Goal: Information Seeking & Learning: Learn about a topic

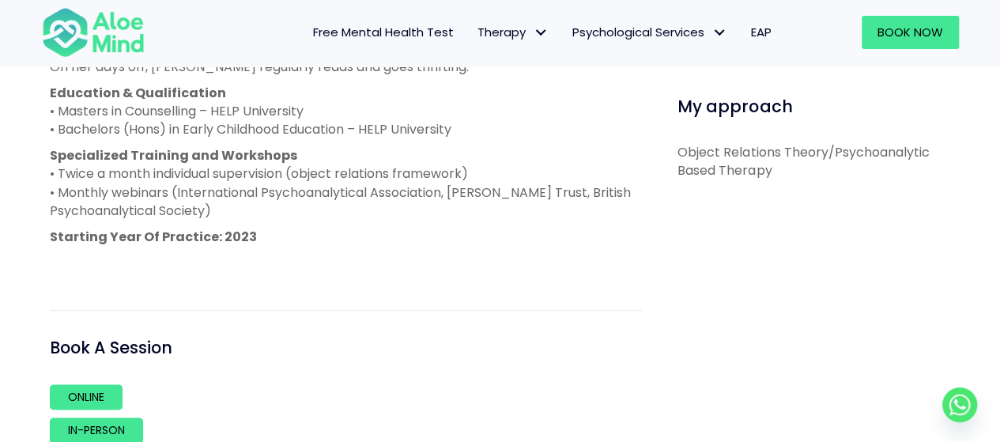
scroll to position [784, 0]
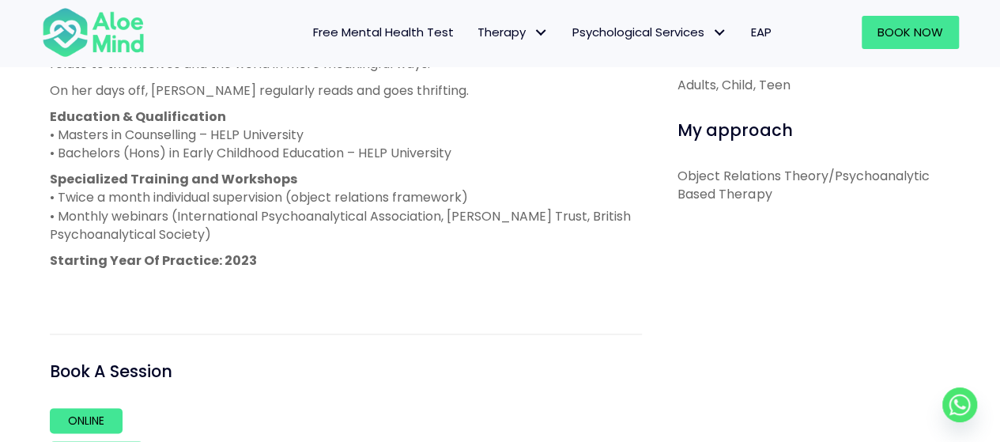
click at [196, 214] on p "Specialized Training and Workshops • Twice a month individual supervision (obje…" at bounding box center [346, 207] width 592 height 74
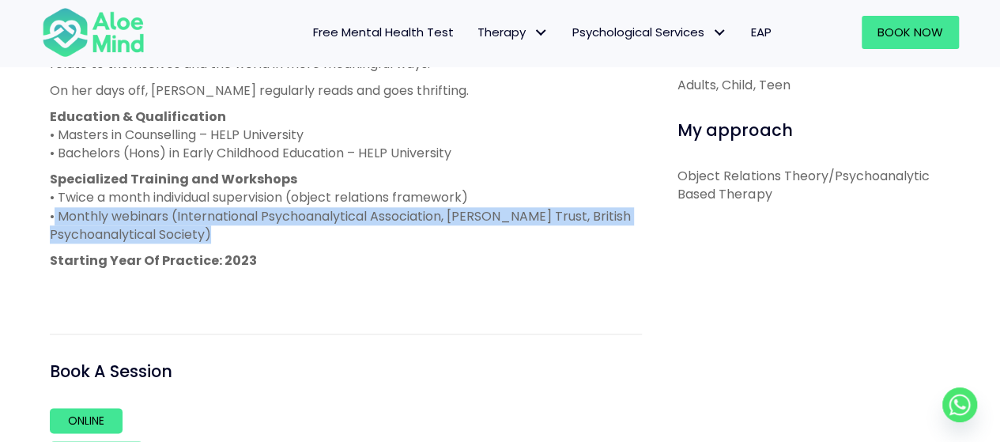
click at [196, 214] on p "Specialized Training and Workshops • Twice a month individual supervision (obje…" at bounding box center [346, 207] width 592 height 74
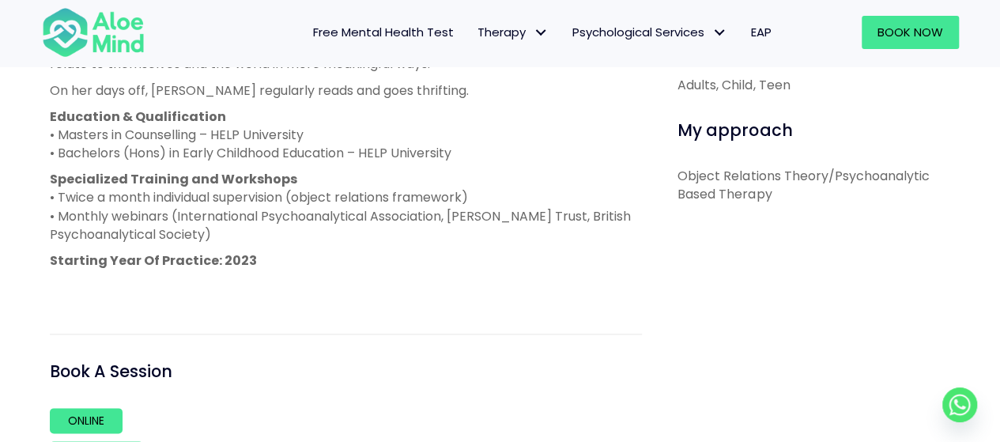
click at [270, 274] on div "[PERSON_NAME] is a licensed and registered counsellor with the Malaysian Board …" at bounding box center [346, 94] width 592 height 404
click at [348, 217] on p "Specialized Training and Workshops • Twice a month individual supervision (obje…" at bounding box center [346, 207] width 592 height 74
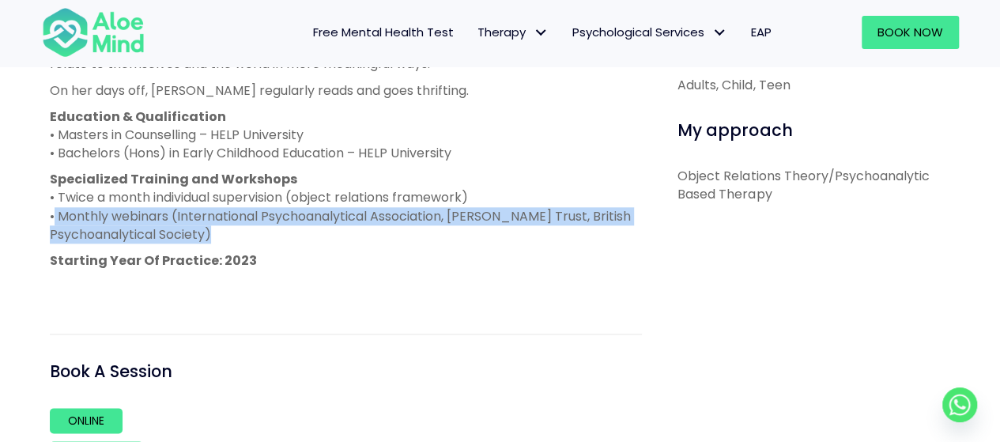
click at [348, 217] on p "Specialized Training and Workshops • Twice a month individual supervision (obje…" at bounding box center [346, 207] width 592 height 74
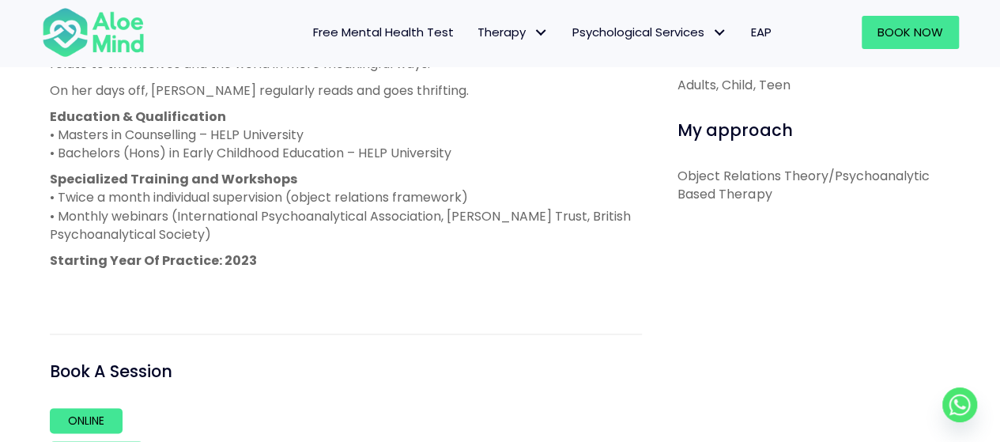
click at [329, 260] on p "Starting Year Of Practice: 2023" at bounding box center [346, 260] width 592 height 18
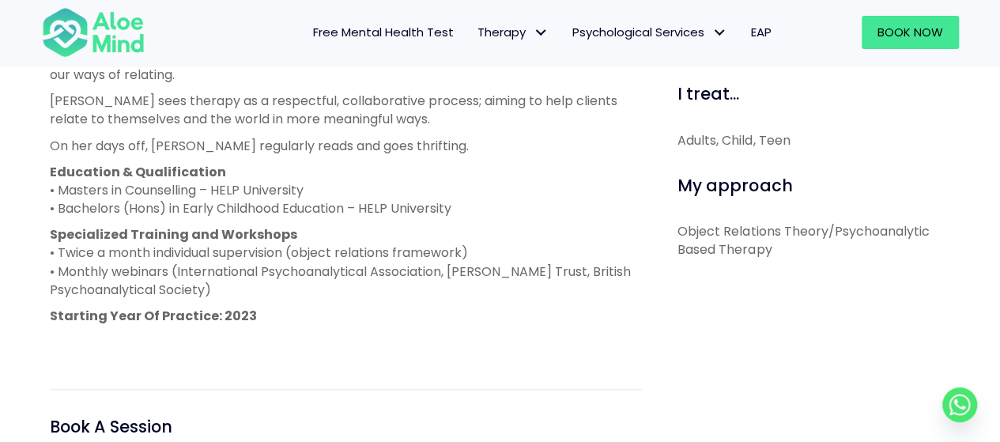
scroll to position [705, 0]
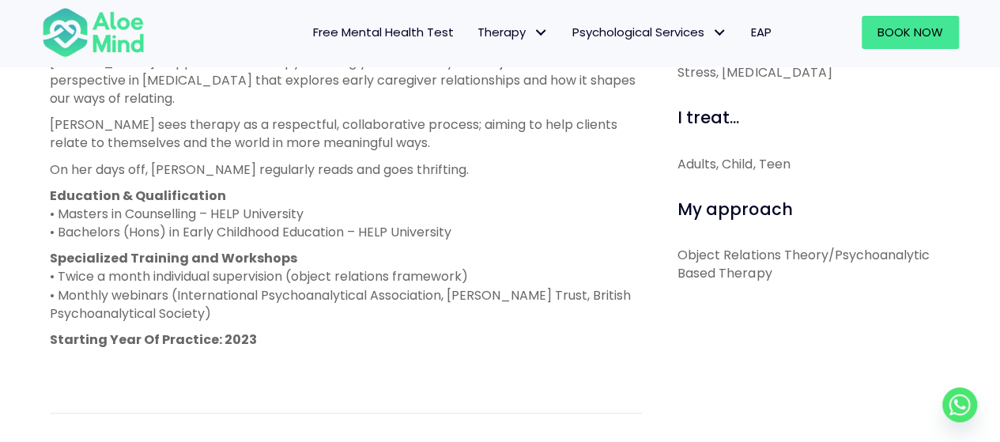
click at [368, 270] on p "Specialized Training and Workshops • Twice a month individual supervision (obje…" at bounding box center [346, 286] width 592 height 74
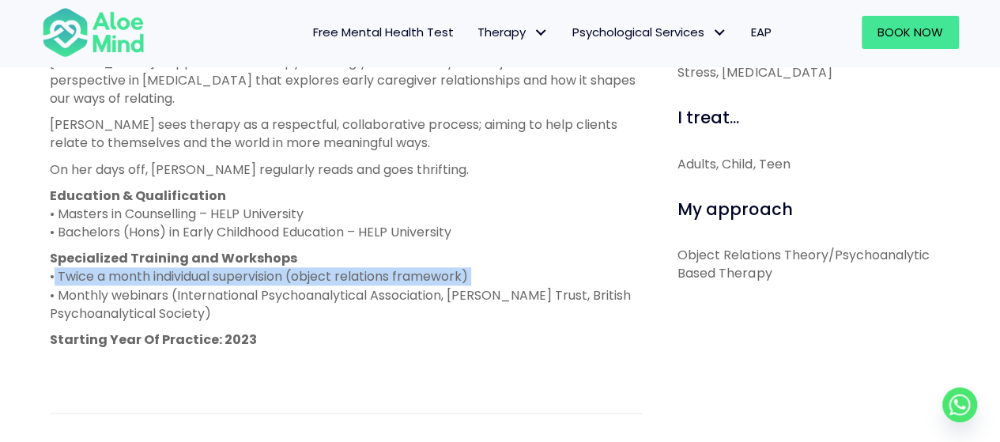
click at [368, 270] on p "Specialized Training and Workshops • Twice a month individual supervision (obje…" at bounding box center [346, 286] width 592 height 74
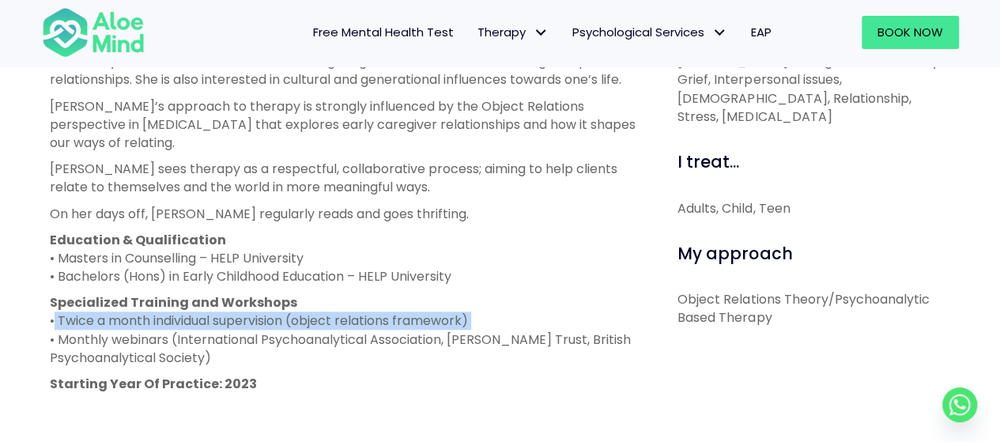
scroll to position [626, 0]
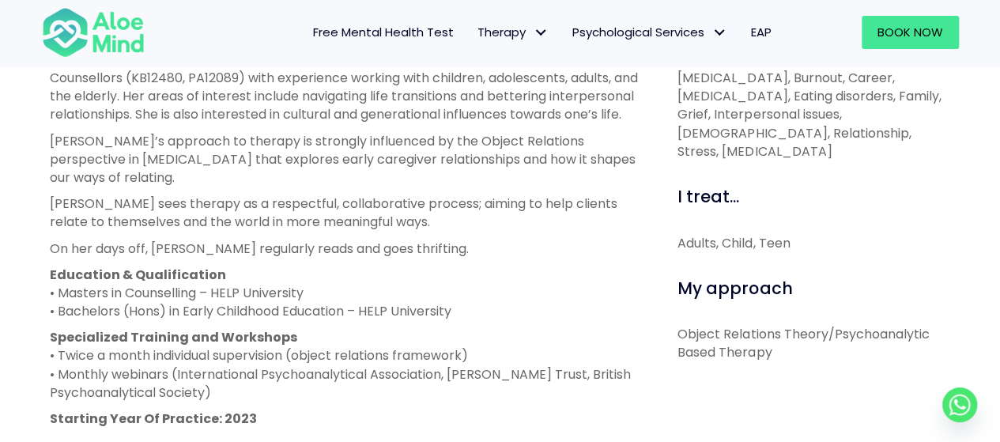
click at [770, 234] on div "Adults, Child, Teen" at bounding box center [813, 243] width 273 height 18
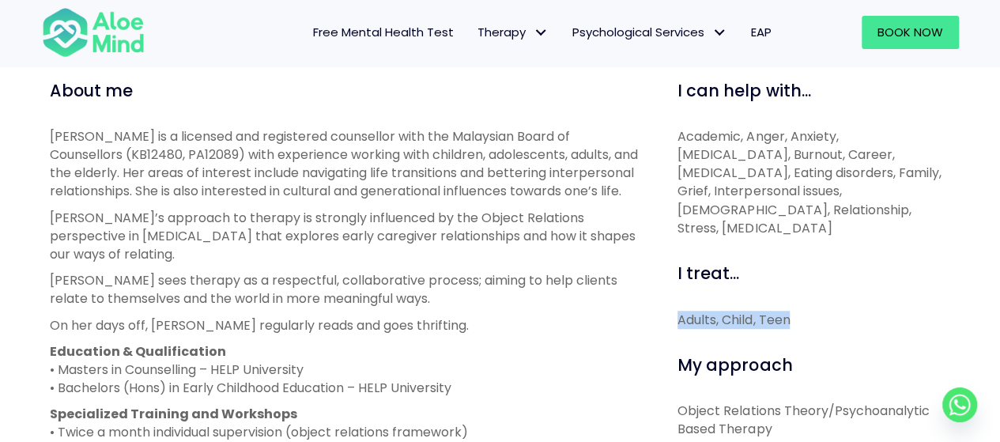
scroll to position [547, 0]
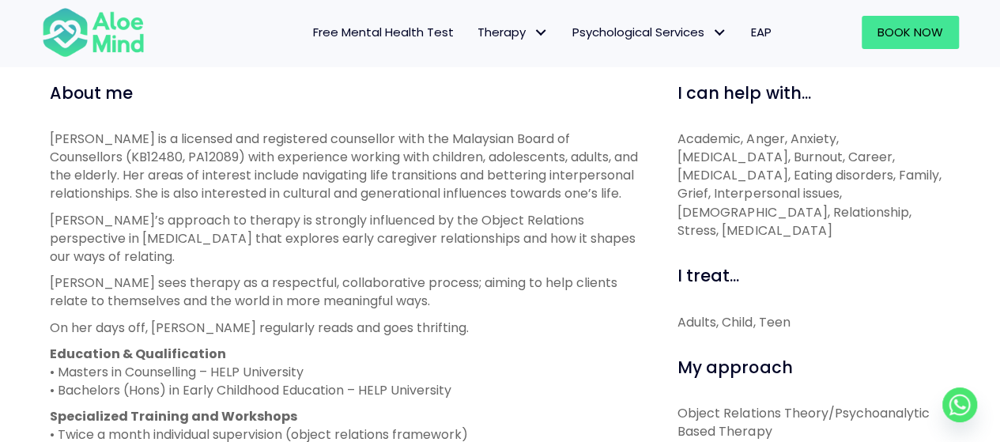
click at [737, 181] on span "Academic, Anger, Anxiety, [MEDICAL_DATA], Burnout, Career, [MEDICAL_DATA], Eati…" at bounding box center [808, 185] width 263 height 110
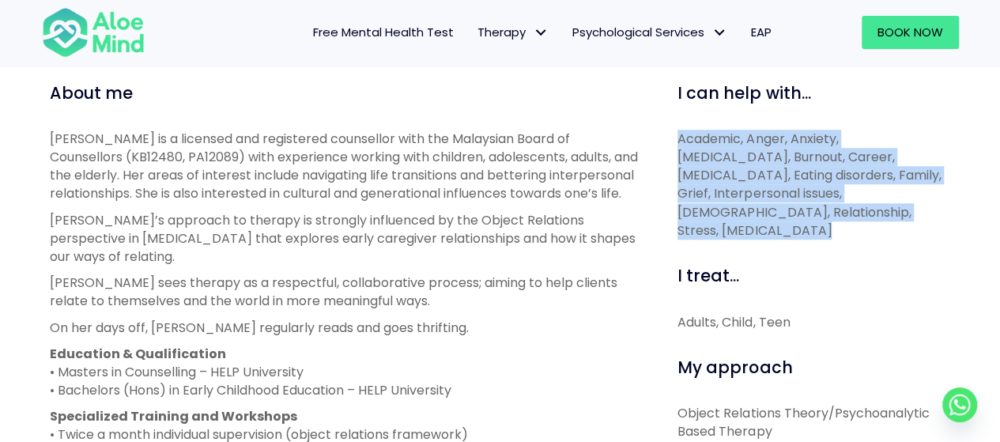
click at [737, 181] on span "Academic, Anger, Anxiety, [MEDICAL_DATA], Burnout, Career, [MEDICAL_DATA], Eati…" at bounding box center [808, 185] width 263 height 110
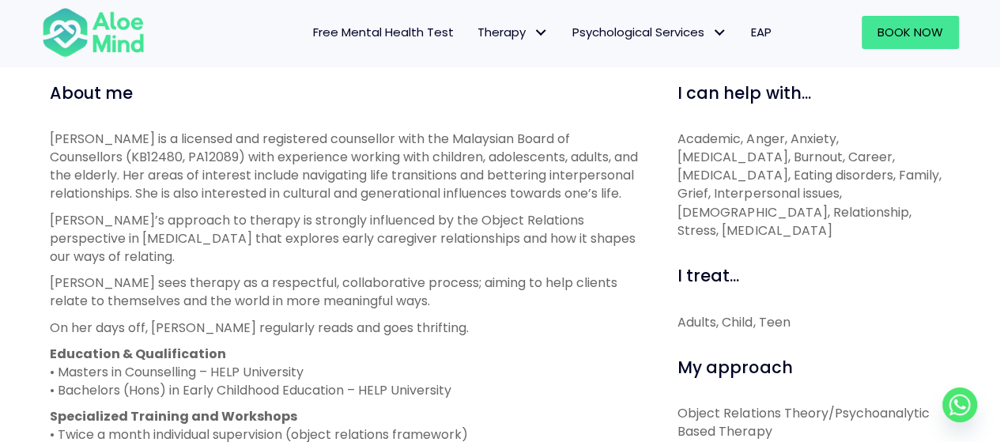
click at [580, 257] on p "[PERSON_NAME]’s approach to therapy is strongly influenced by the Object Relati…" at bounding box center [346, 238] width 592 height 55
drag, startPoint x: 677, startPoint y: 126, endPoint x: 830, endPoint y: 217, distance: 178.3
click at [830, 217] on div "I can help with... Academic, [PERSON_NAME], Anxiety, [MEDICAL_DATA], Burnout, C…" at bounding box center [813, 160] width 273 height 158
click at [476, 244] on p "[PERSON_NAME]’s approach to therapy is strongly influenced by the Object Relati…" at bounding box center [346, 238] width 592 height 55
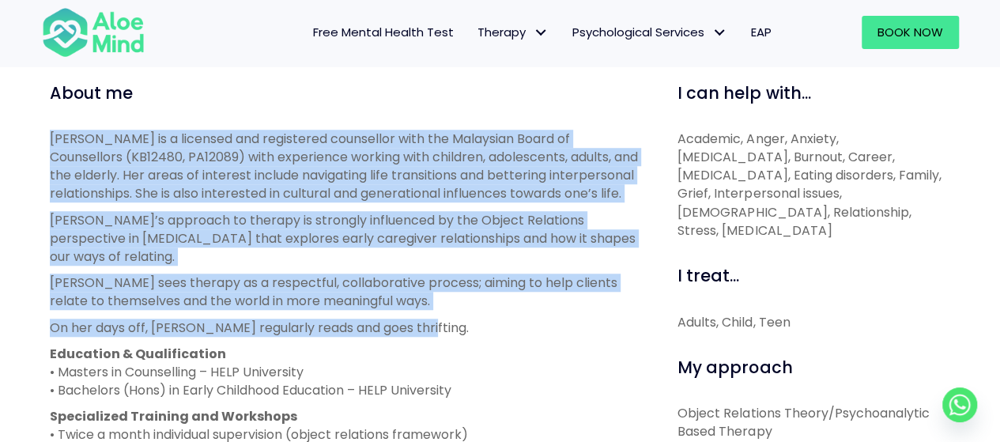
drag, startPoint x: 391, startPoint y: 321, endPoint x: 51, endPoint y: 140, distance: 385.8
click at [51, 140] on div "[PERSON_NAME] is a licensed and registered counsellor with the Malaysian Board …" at bounding box center [346, 332] width 592 height 404
click at [182, 221] on p "[PERSON_NAME]’s approach to therapy is strongly influenced by the Object Relati…" at bounding box center [346, 238] width 592 height 55
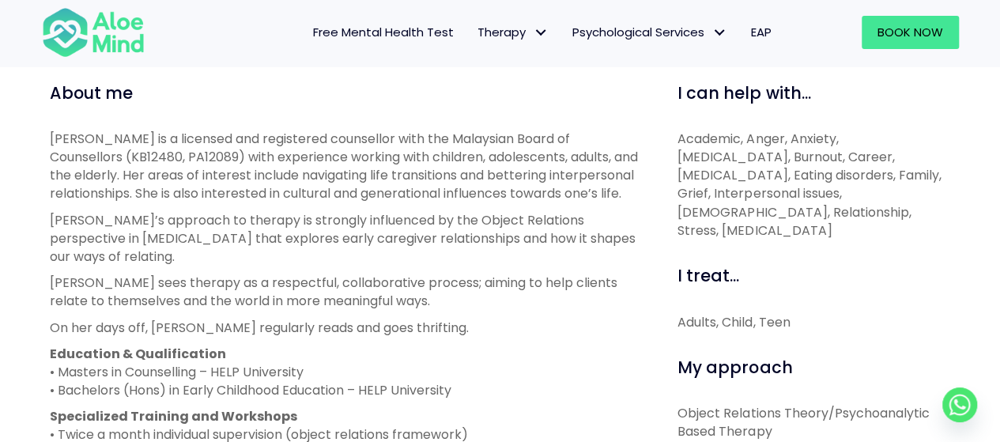
click at [182, 292] on p "[PERSON_NAME] sees therapy as a respectful, collaborative process; aiming to he…" at bounding box center [346, 292] width 592 height 36
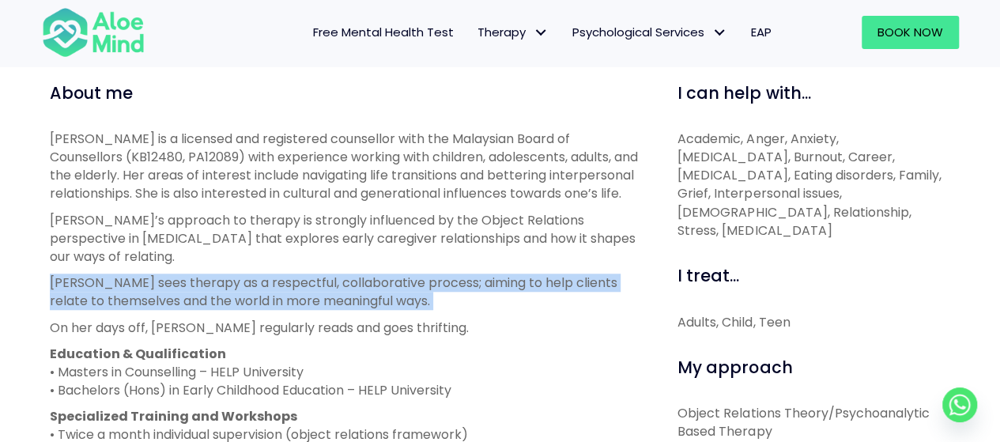
click at [182, 292] on p "[PERSON_NAME] sees therapy as a respectful, collaborative process; aiming to he…" at bounding box center [346, 292] width 592 height 36
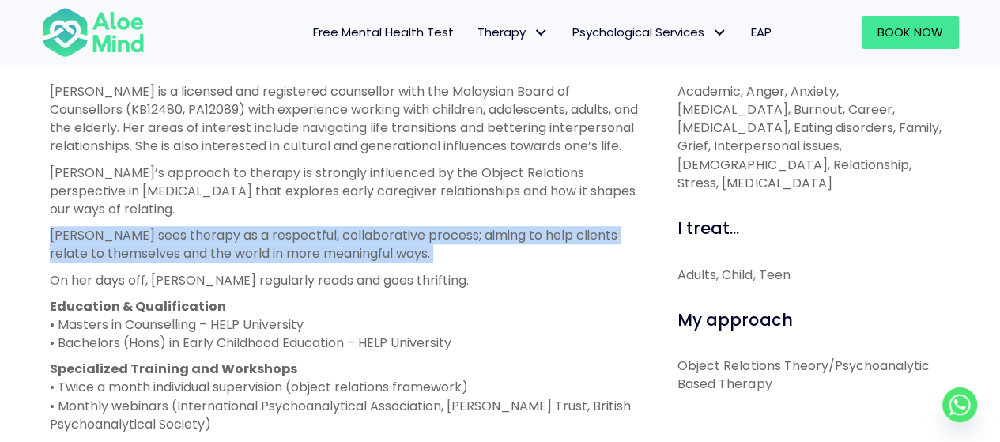
scroll to position [626, 0]
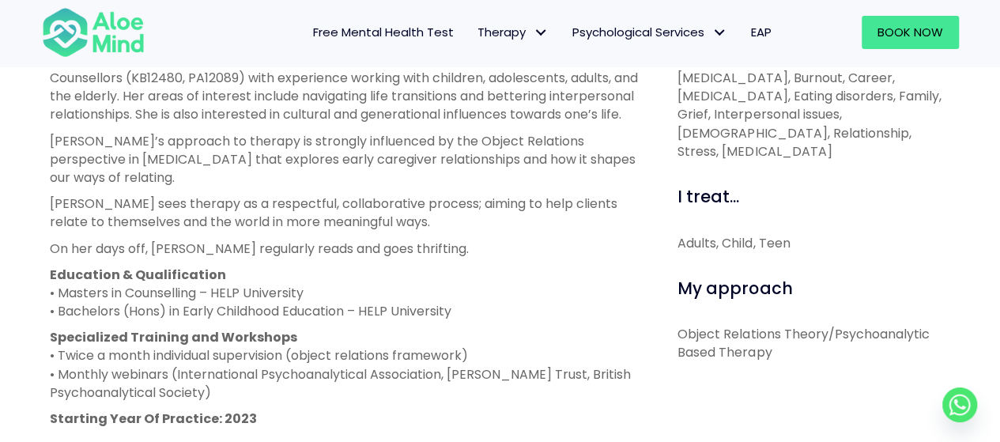
click at [376, 146] on p "[PERSON_NAME]’s approach to therapy is strongly influenced by the Object Relati…" at bounding box center [346, 159] width 592 height 55
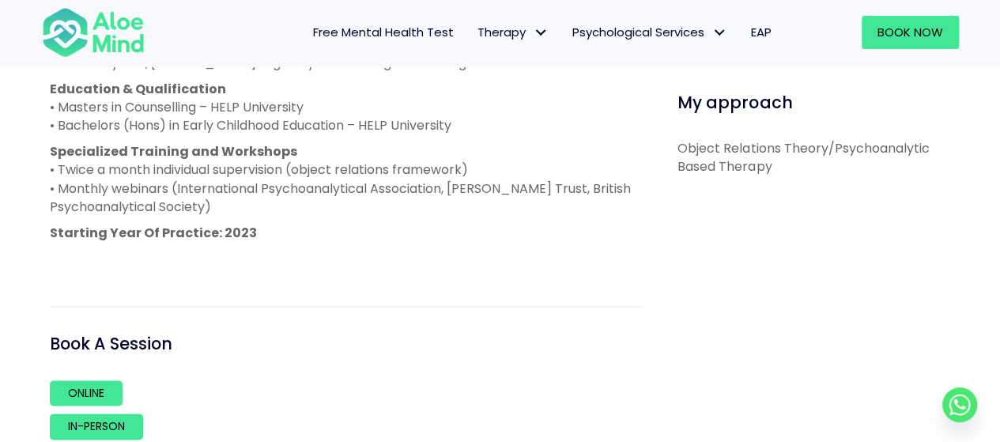
scroll to position [942, 0]
